Goal: Task Accomplishment & Management: Use online tool/utility

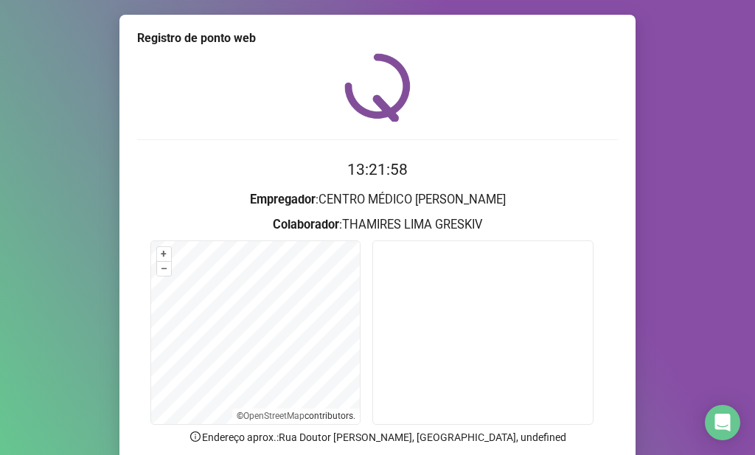
scroll to position [121, 0]
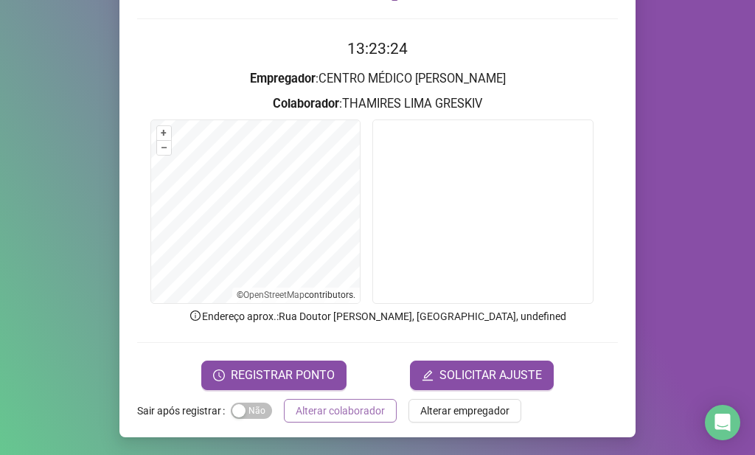
click at [321, 409] on span "Alterar colaborador" at bounding box center [340, 411] width 89 height 16
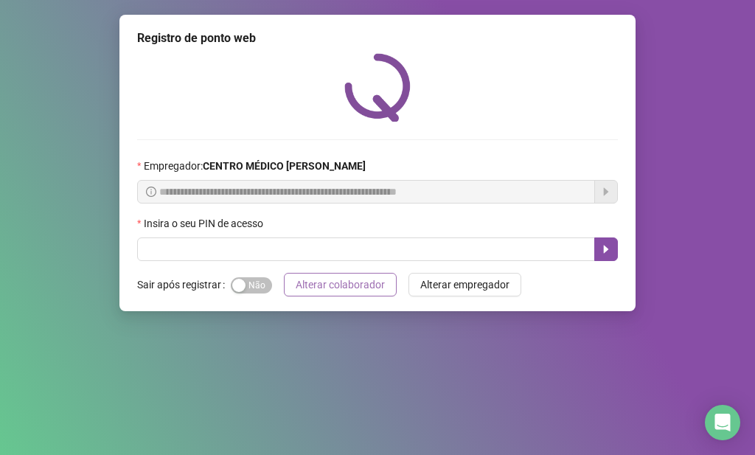
scroll to position [0, 0]
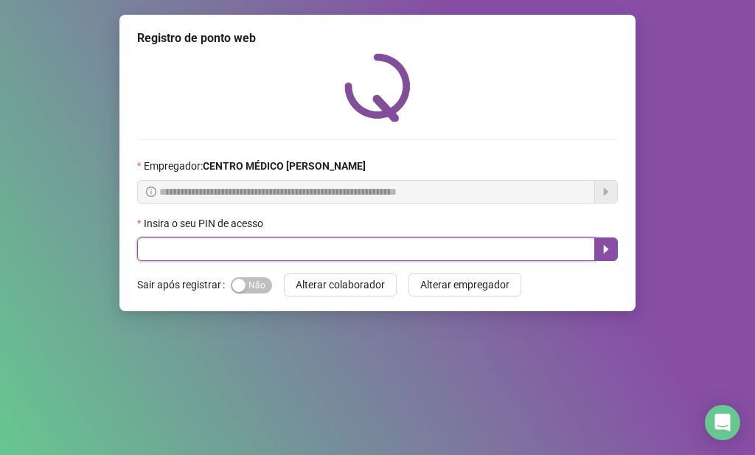
click at [364, 243] on input "text" at bounding box center [366, 249] width 458 height 24
type input "*****"
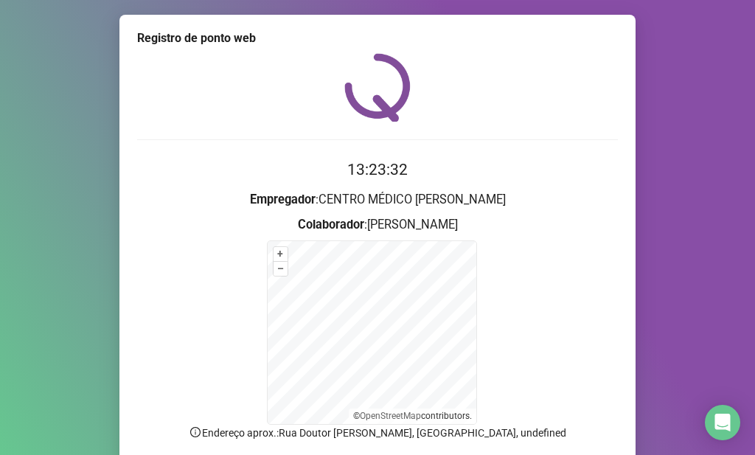
scroll to position [117, 0]
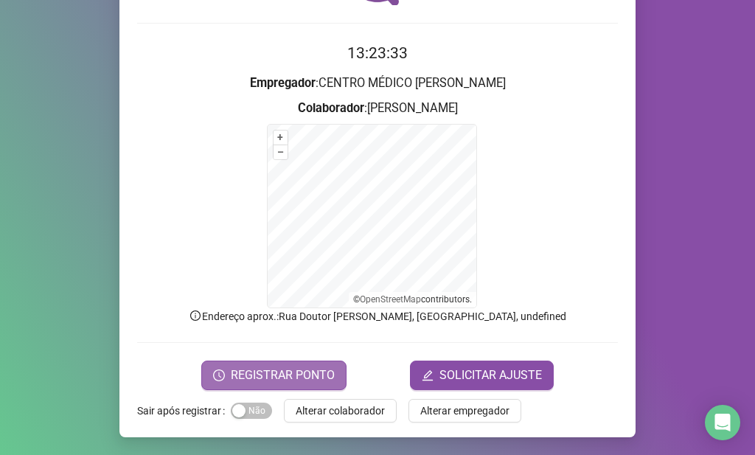
click at [264, 367] on span "REGISTRAR PONTO" at bounding box center [283, 376] width 104 height 18
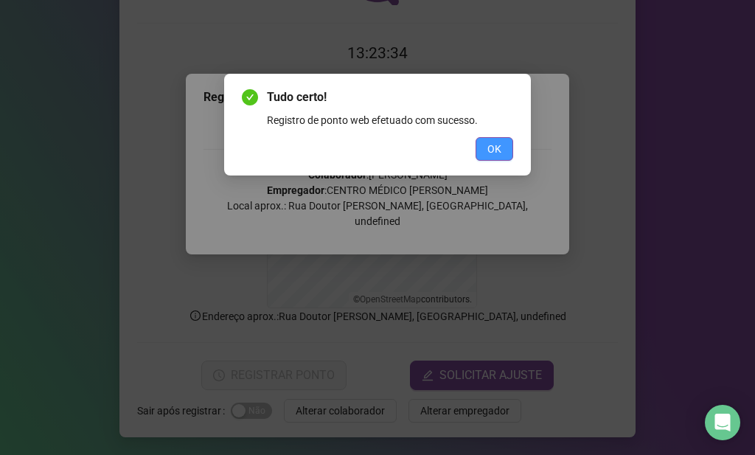
click at [483, 154] on button "OK" at bounding box center [495, 149] width 38 height 24
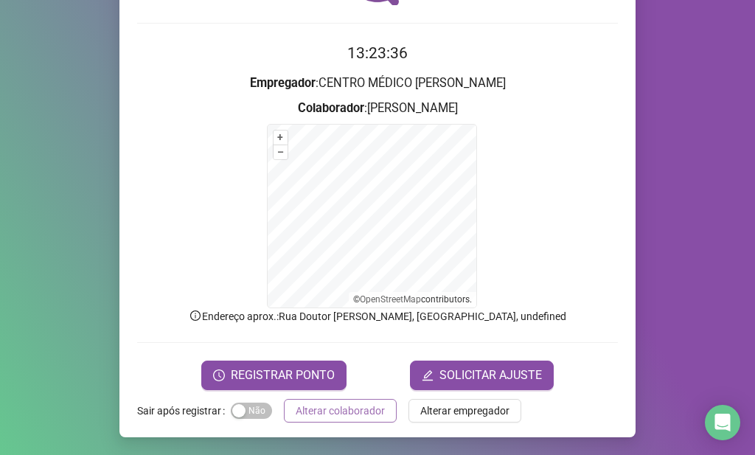
click at [332, 417] on span "Alterar colaborador" at bounding box center [340, 411] width 89 height 16
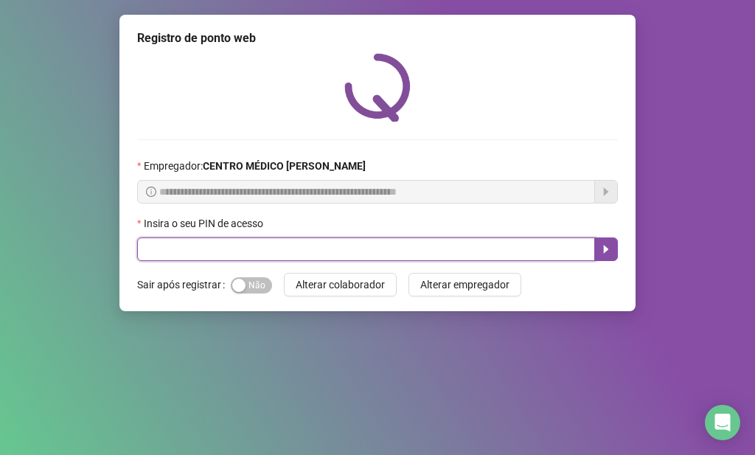
click at [425, 251] on input "text" at bounding box center [366, 249] width 458 height 24
type input "*****"
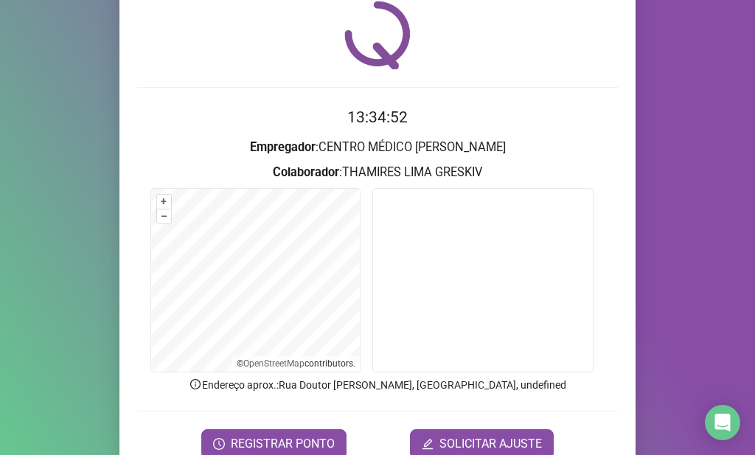
scroll to position [74, 0]
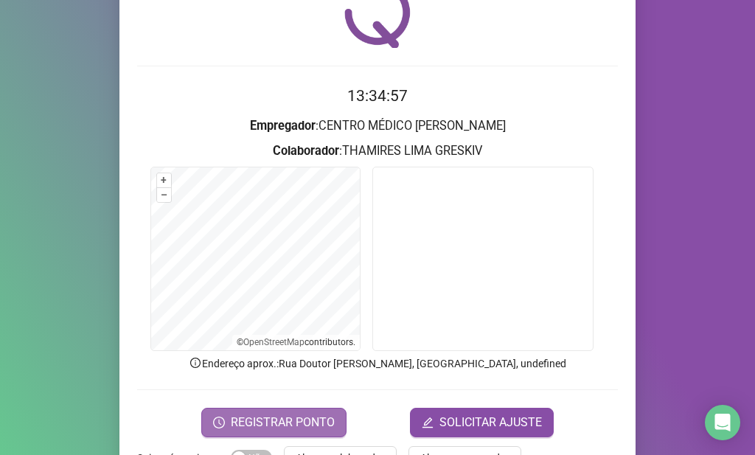
click at [313, 412] on button "REGISTRAR PONTO" at bounding box center [273, 422] width 145 height 29
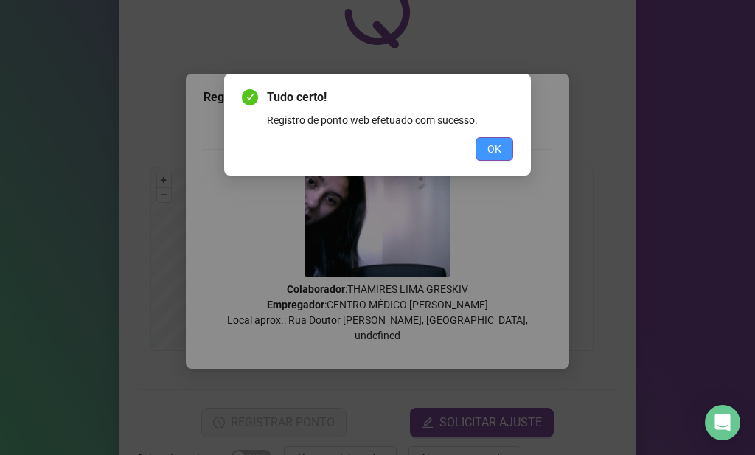
click at [487, 139] on button "OK" at bounding box center [495, 149] width 38 height 24
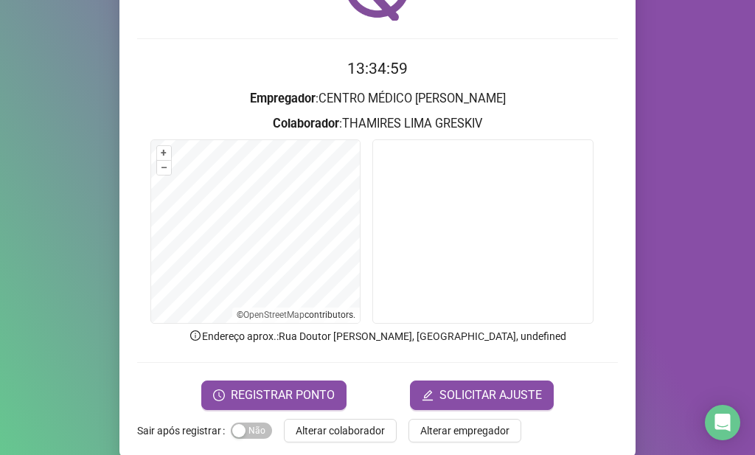
scroll to position [121, 0]
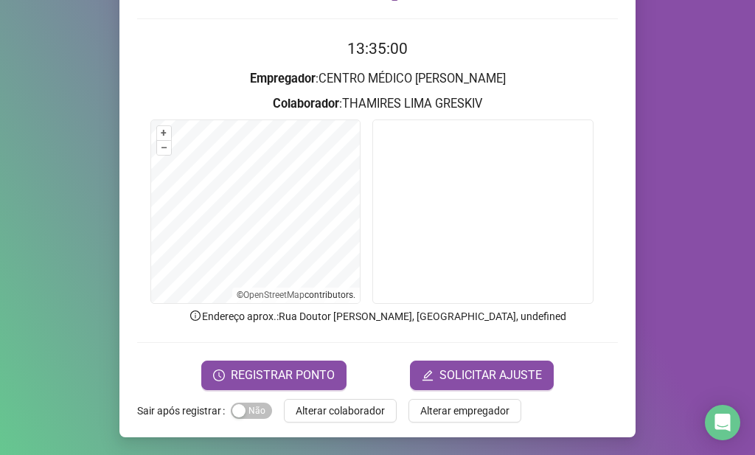
click at [360, 398] on div "Registro de ponto web 13:35:00 Empregador : CENTRO MÉDICO [PERSON_NAME] : THAMI…" at bounding box center [377, 166] width 516 height 544
click at [329, 403] on span "Alterar colaborador" at bounding box center [340, 411] width 89 height 16
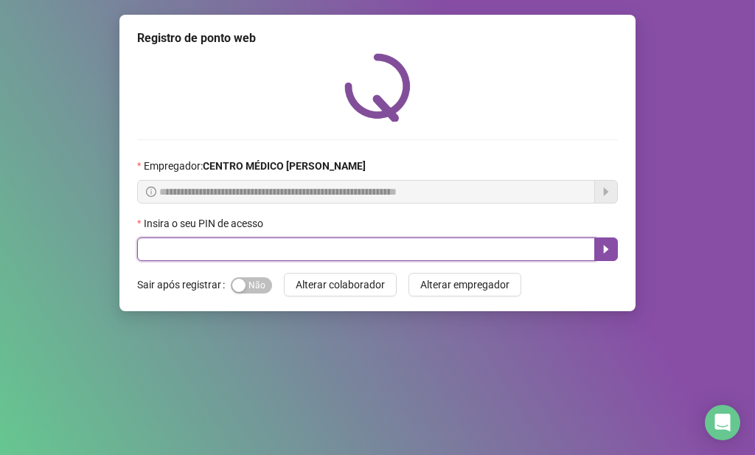
click at [432, 251] on input "text" at bounding box center [366, 249] width 458 height 24
type input "*****"
click at [606, 249] on icon "caret-right" at bounding box center [606, 250] width 5 height 8
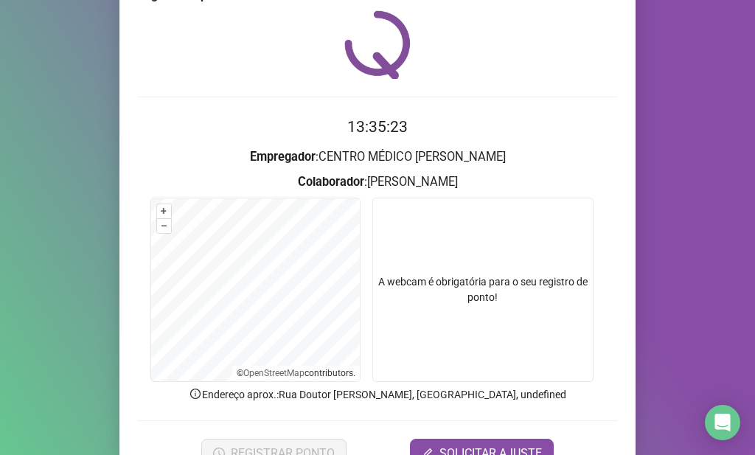
scroll to position [121, 0]
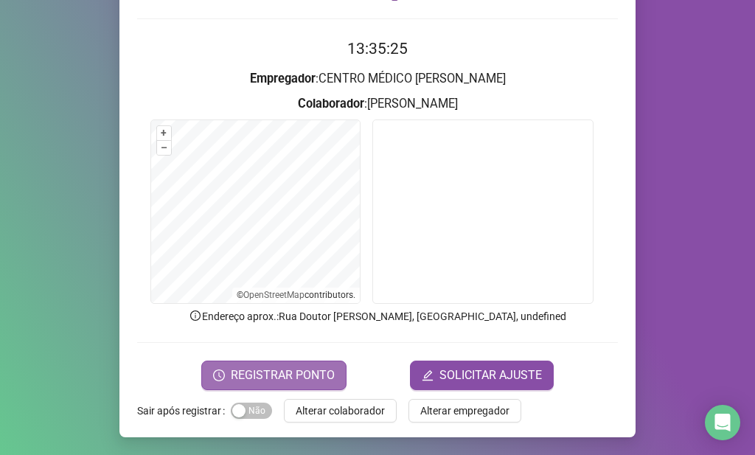
click at [302, 375] on span "REGISTRAR PONTO" at bounding box center [283, 376] width 104 height 18
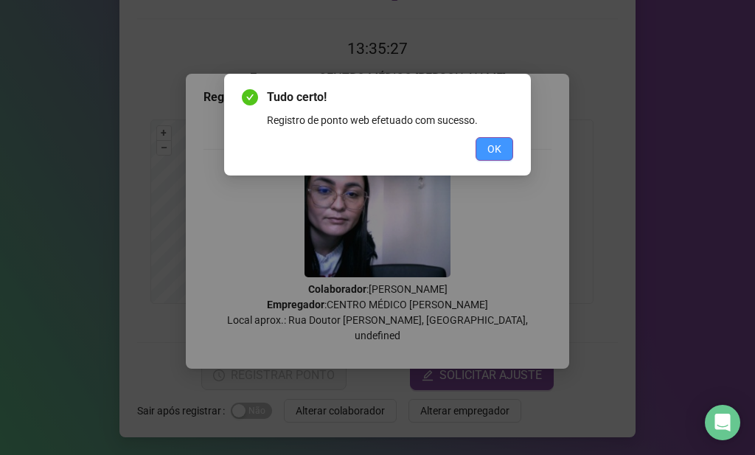
click at [490, 142] on span "OK" at bounding box center [494, 149] width 14 height 16
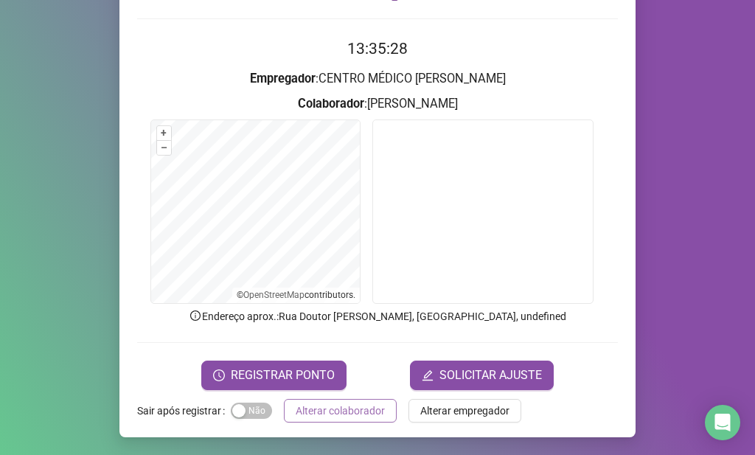
click at [351, 409] on span "Alterar colaborador" at bounding box center [340, 411] width 89 height 16
